Goal: Task Accomplishment & Management: Manage account settings

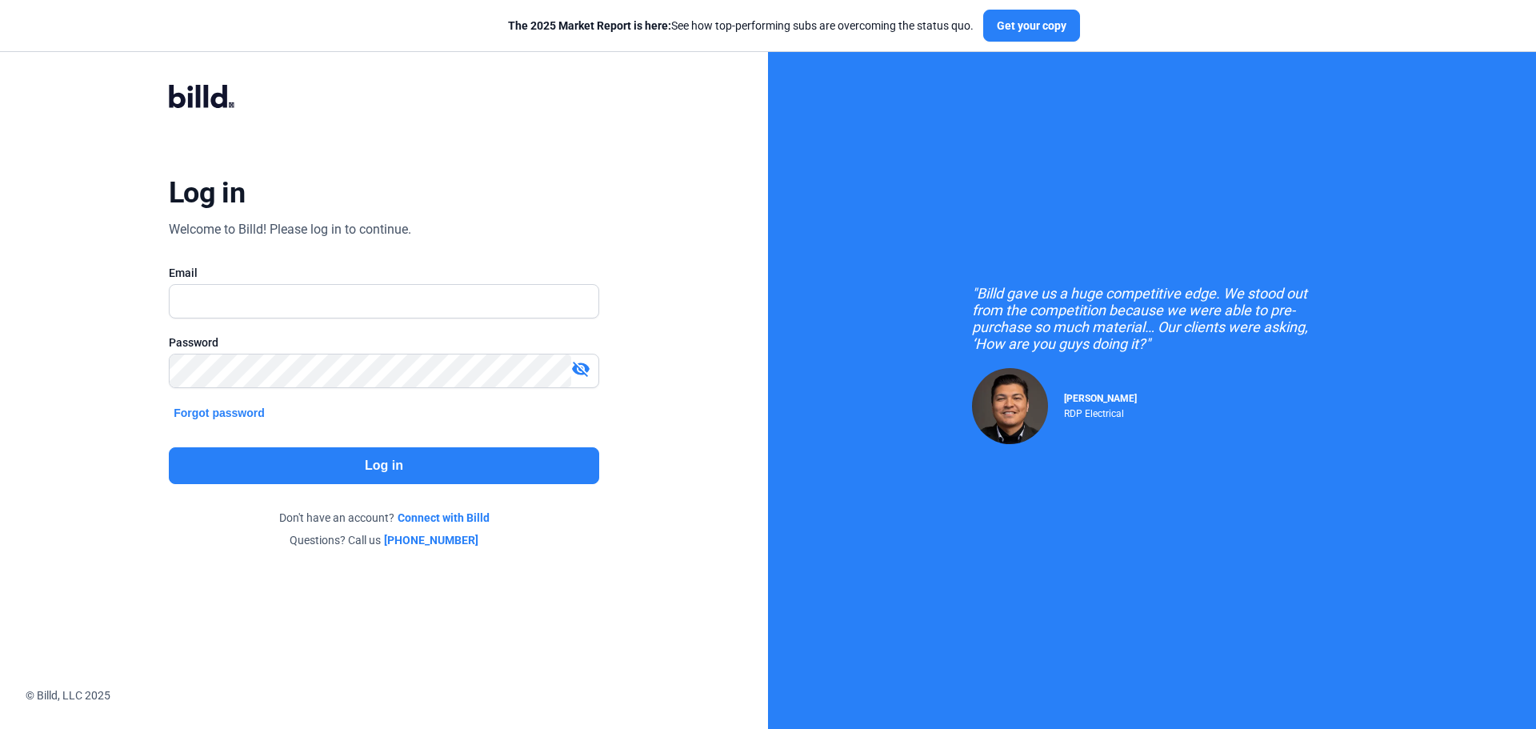
click at [271, 279] on div "Email" at bounding box center [384, 273] width 431 height 16
drag, startPoint x: 278, startPoint y: 295, endPoint x: 317, endPoint y: 310, distance: 41.0
click at [278, 295] on input "text" at bounding box center [375, 301] width 411 height 33
type input "[EMAIL_ADDRESS][DOMAIN_NAME]"
click at [287, 459] on button "Log in" at bounding box center [384, 465] width 431 height 37
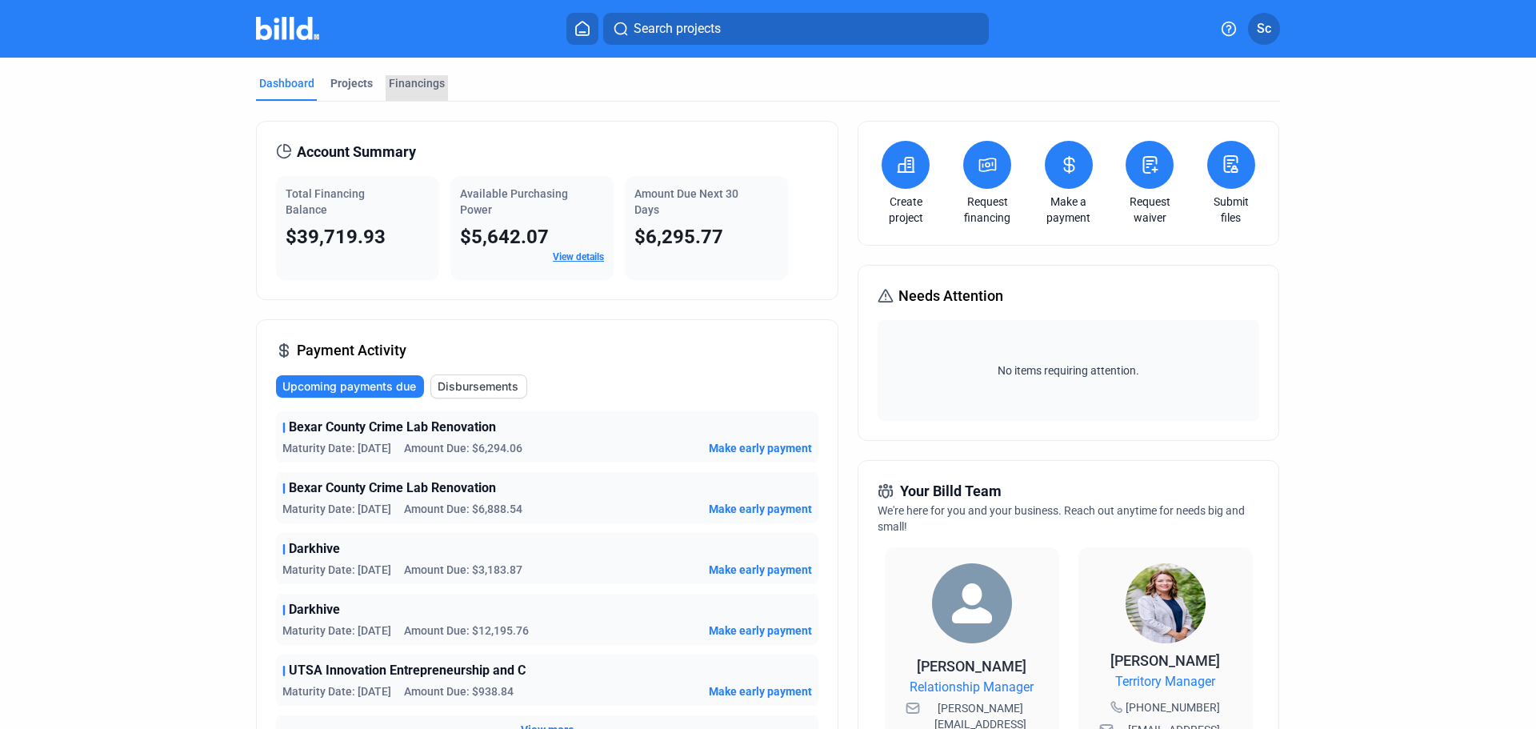
click at [417, 77] on div "Financings" at bounding box center [417, 83] width 56 height 16
